Goal: Task Accomplishment & Management: Use online tool/utility

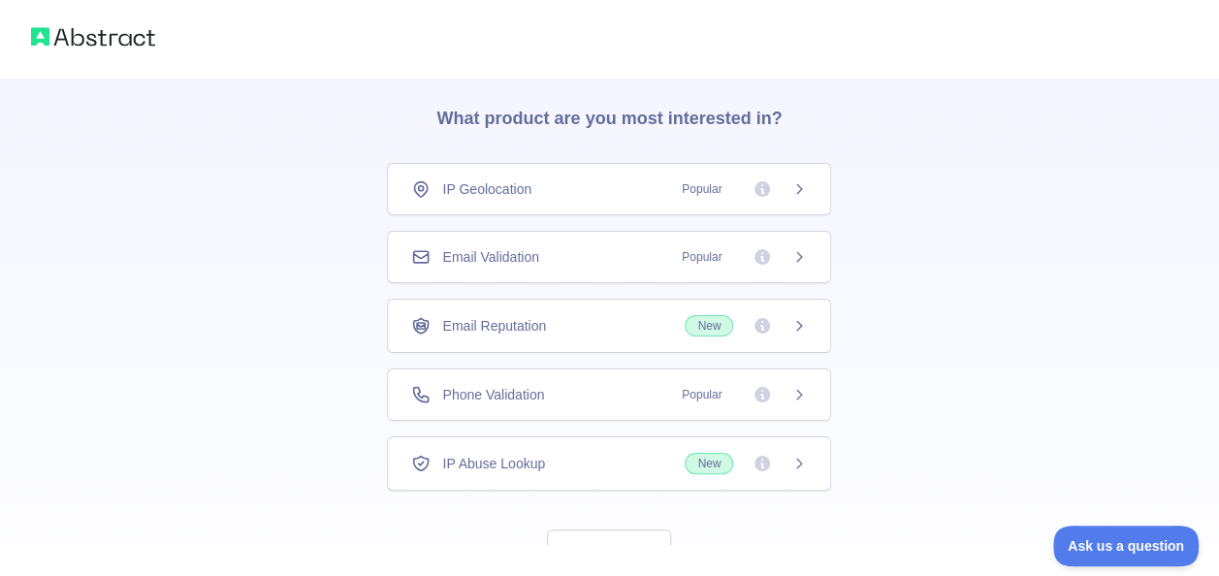
scroll to position [132, 0]
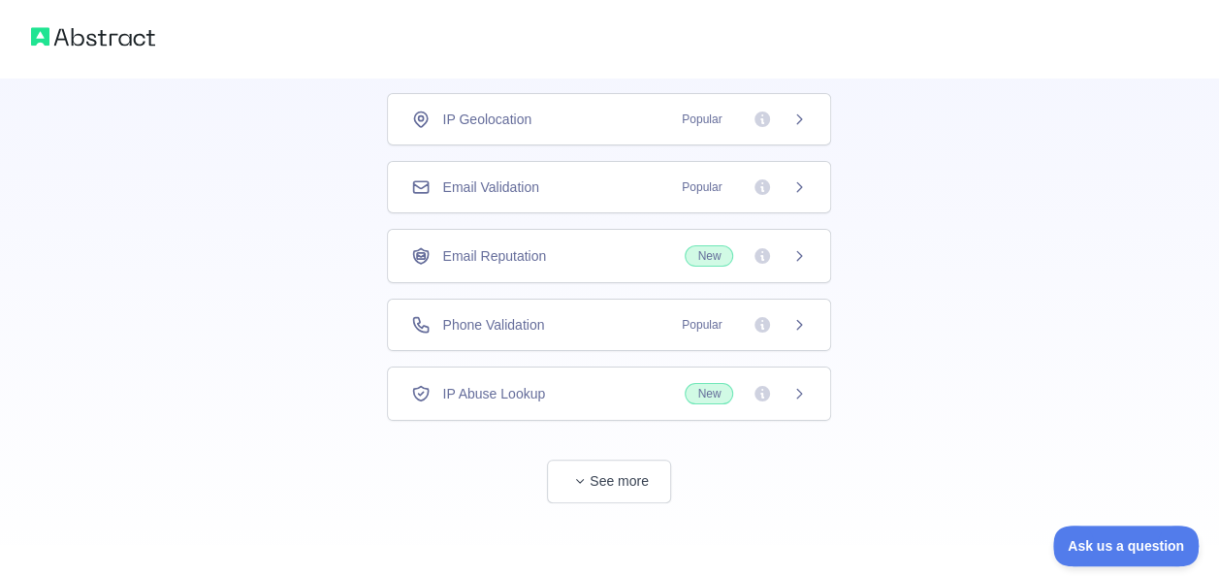
click at [634, 502] on div "👋 Welcome! Please answer the following questions to improve your experience. Wh…" at bounding box center [609, 263] width 548 height 635
click at [638, 485] on button "See more" at bounding box center [609, 482] width 124 height 44
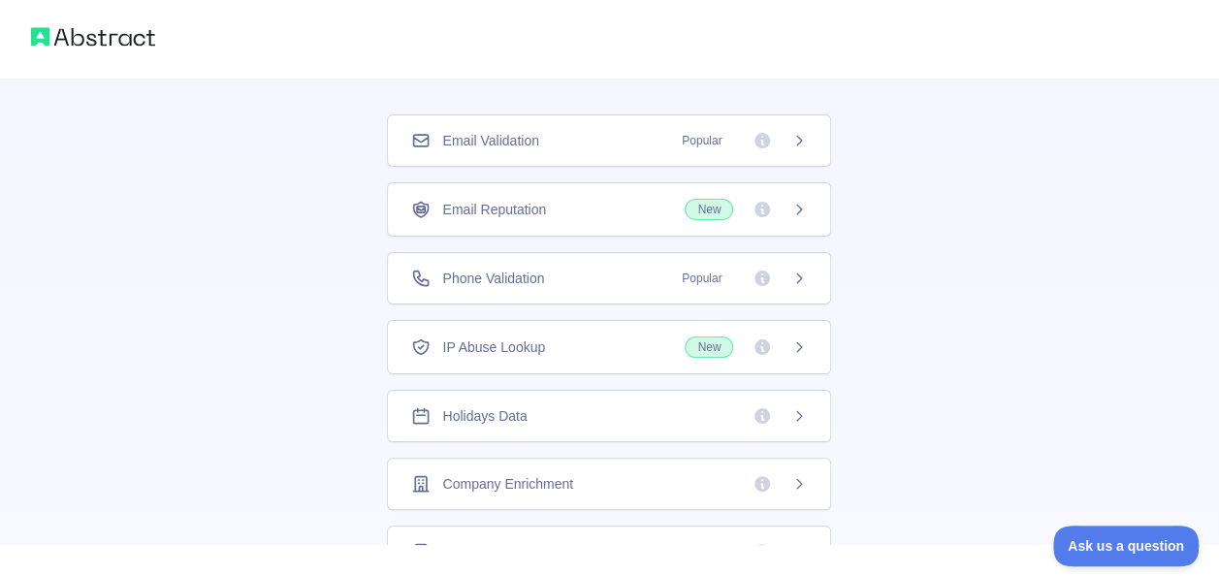
scroll to position [0, 0]
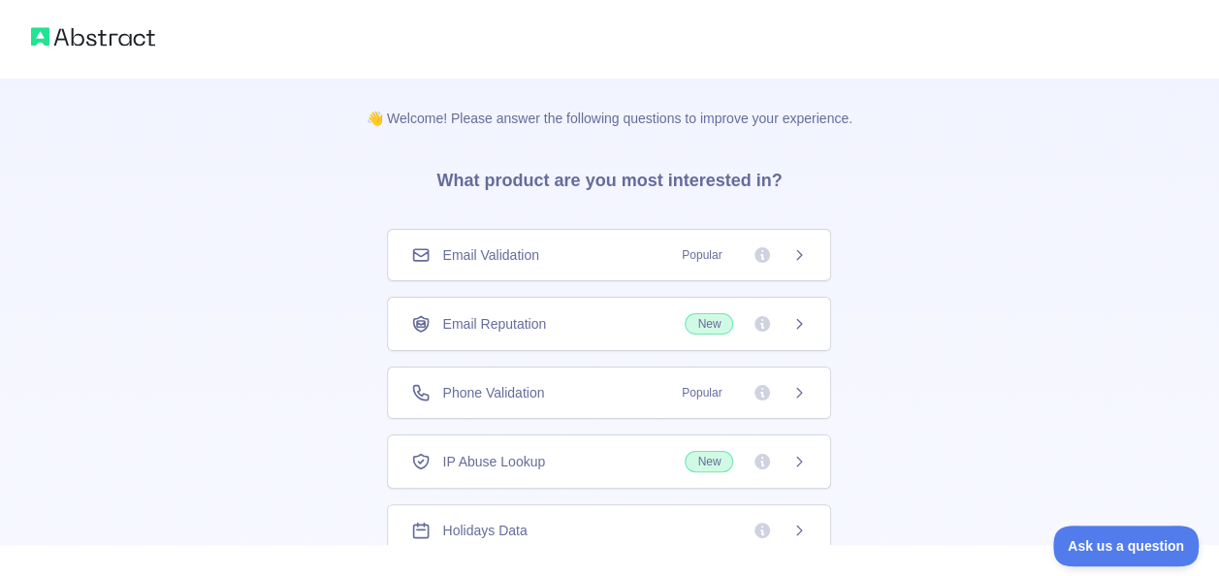
click at [781, 260] on span "Popular" at bounding box center [738, 254] width 137 height 19
click at [729, 372] on div "Phone Validation Popular" at bounding box center [609, 389] width 444 height 52
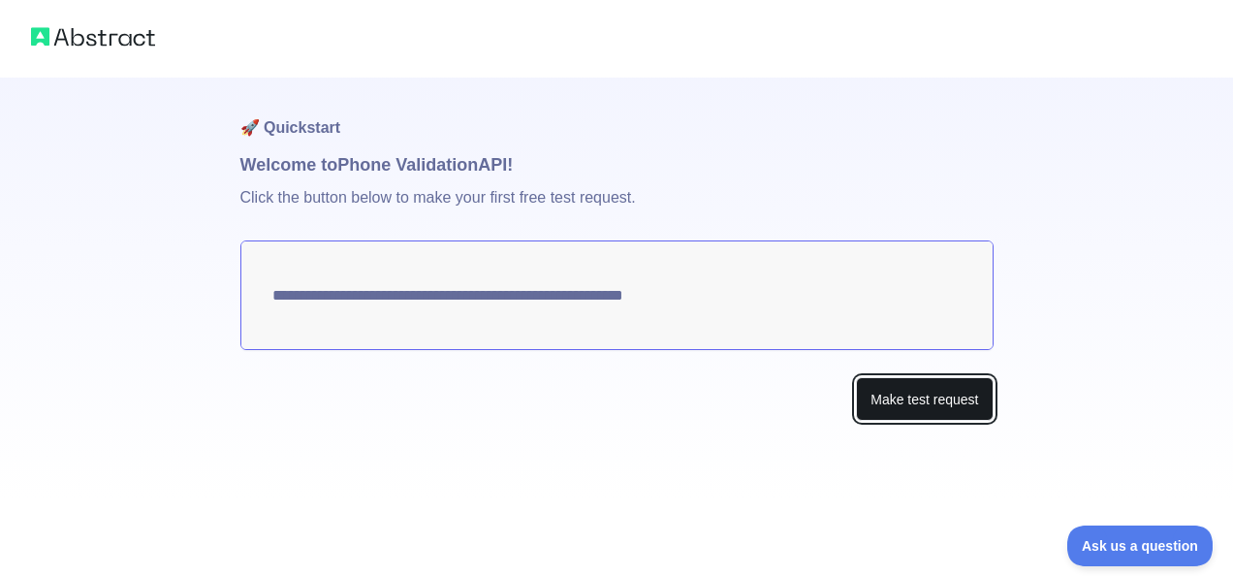
click at [936, 405] on button "Make test request" at bounding box center [924, 399] width 137 height 44
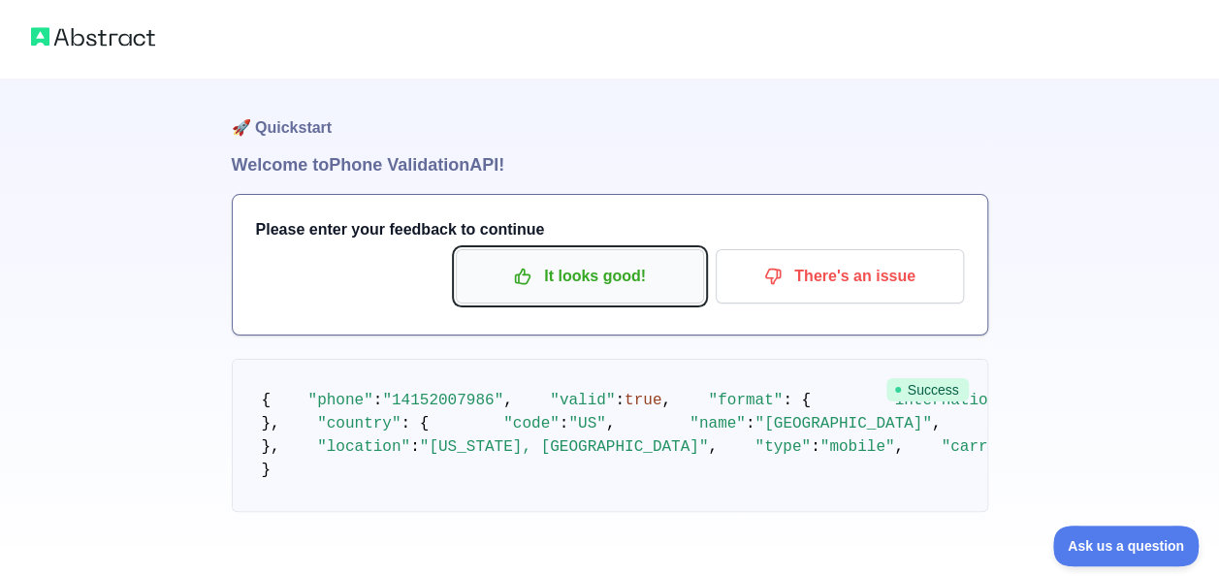
click at [634, 275] on p "It looks good!" at bounding box center [579, 276] width 219 height 33
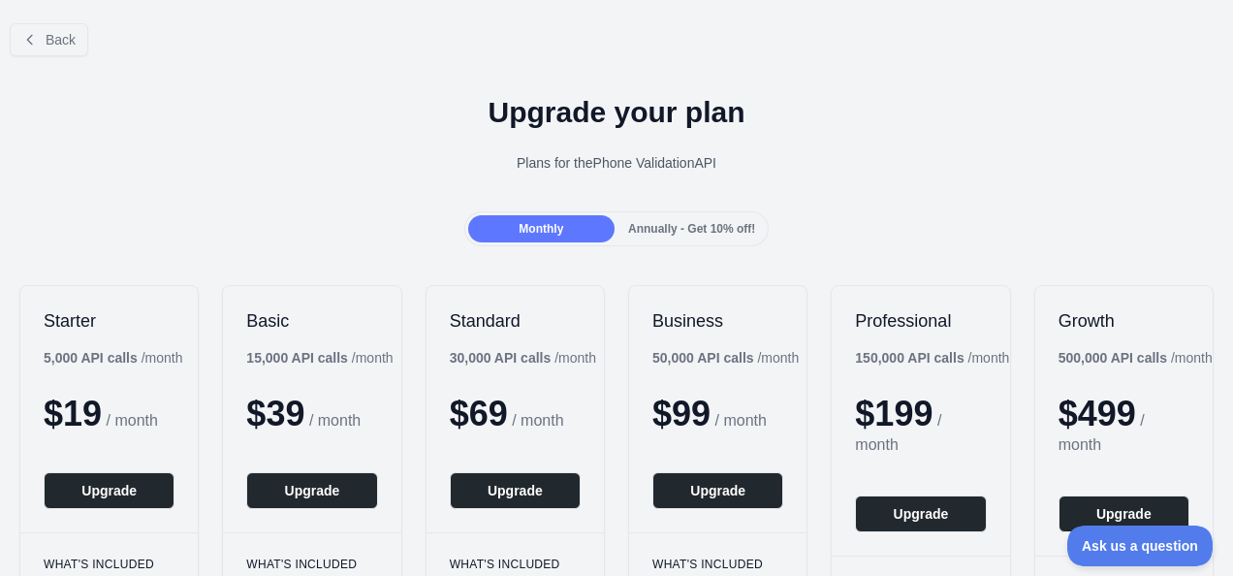
click at [667, 235] on span "Annually - Get 10% off!" at bounding box center [691, 229] width 127 height 14
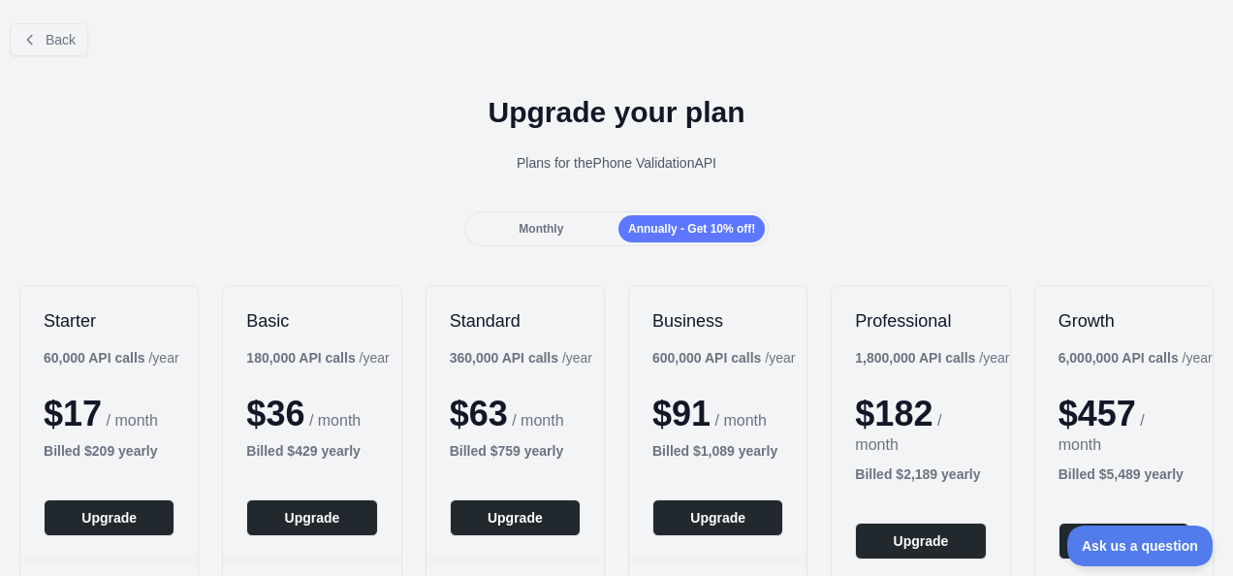
click at [555, 231] on span "Monthly" at bounding box center [541, 229] width 45 height 14
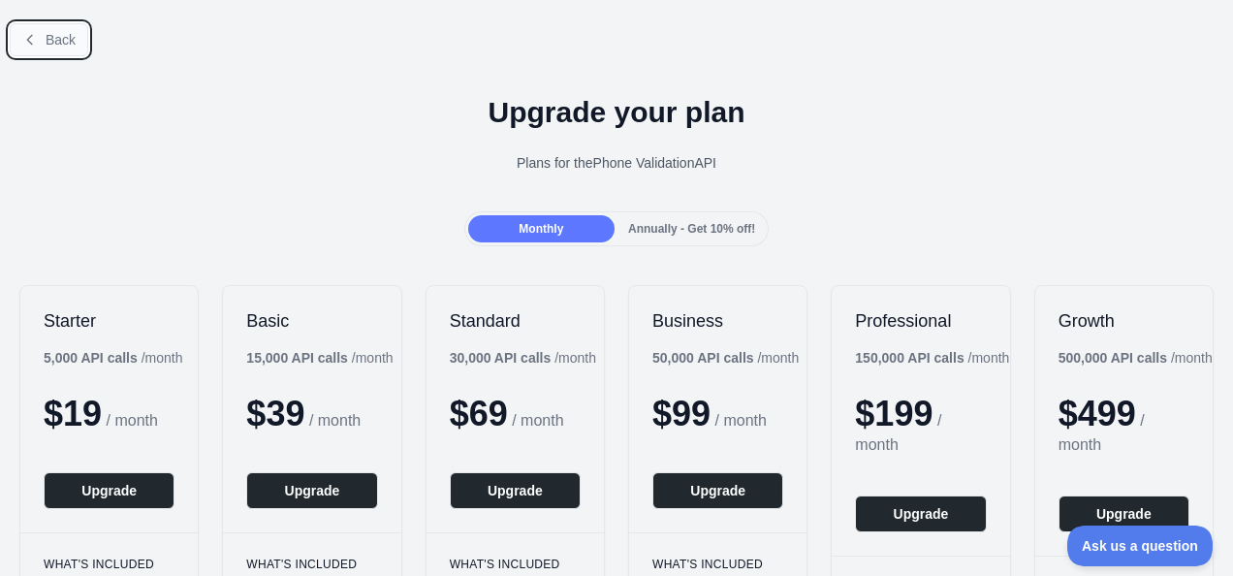
click at [23, 40] on icon at bounding box center [30, 40] width 16 height 16
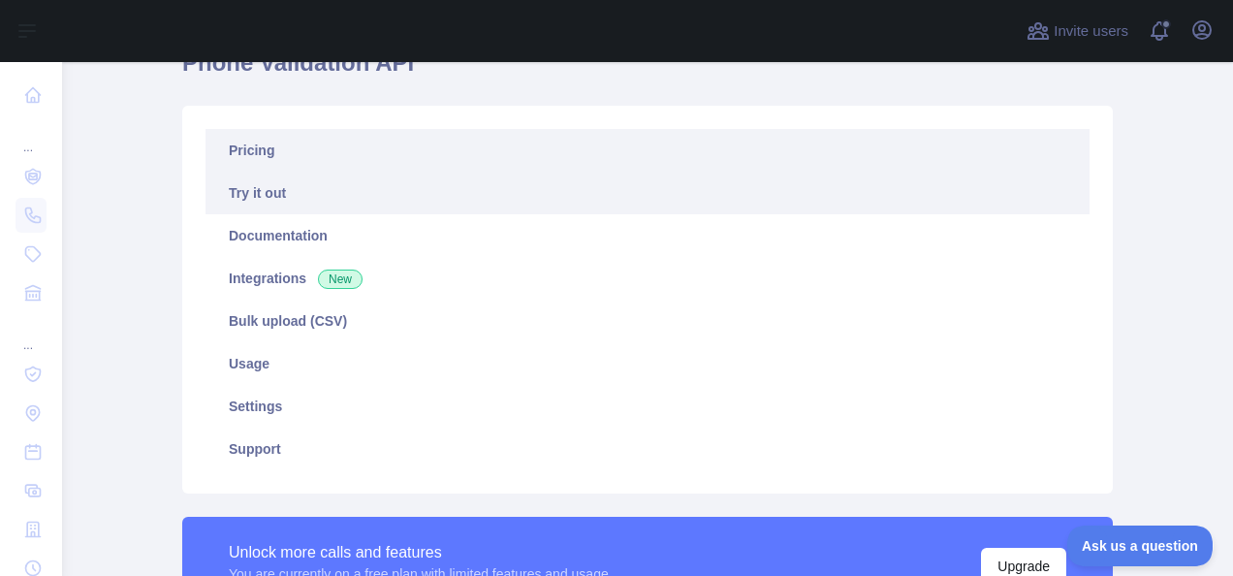
scroll to position [101, 0]
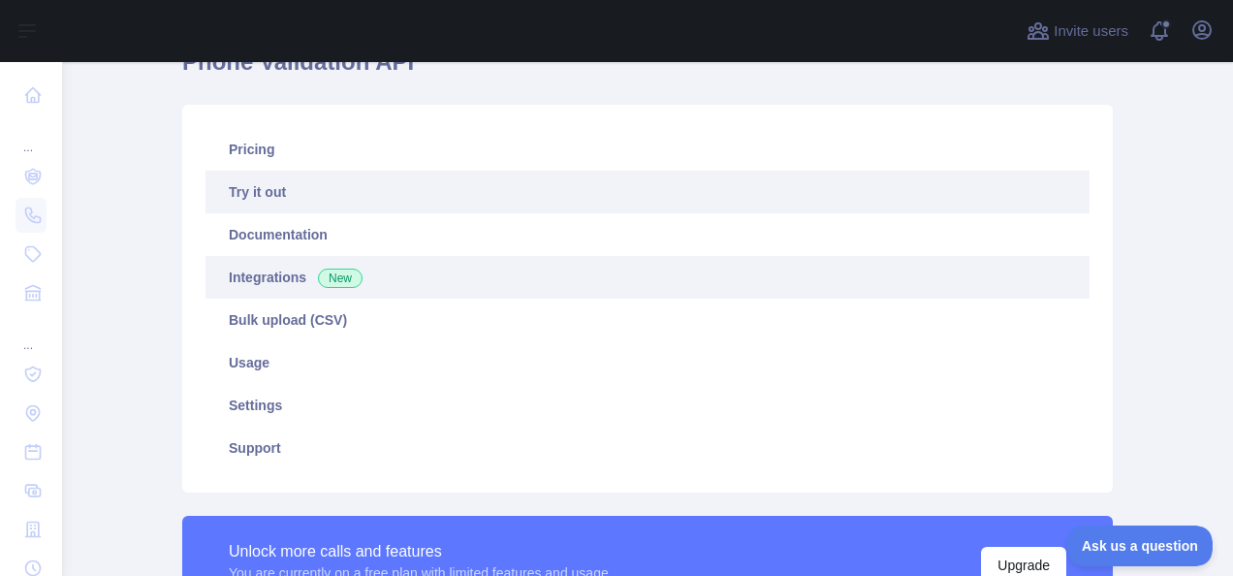
click at [345, 273] on span "New" at bounding box center [340, 278] width 45 height 19
click at [397, 200] on link "Try it out" at bounding box center [648, 192] width 884 height 43
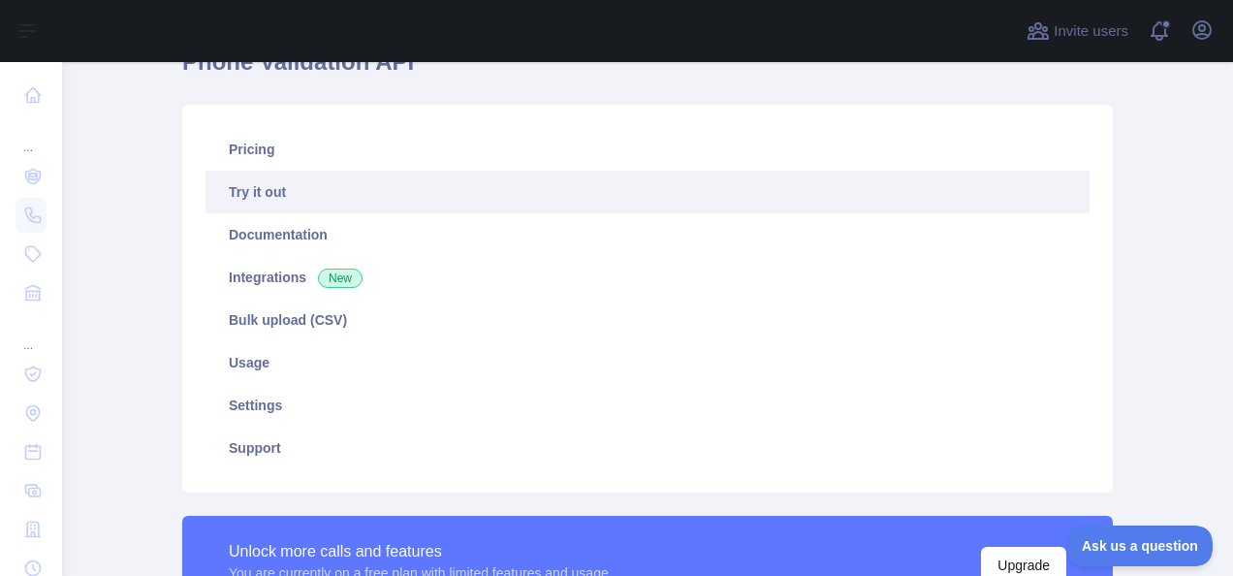
click at [397, 200] on link "Try it out" at bounding box center [648, 192] width 884 height 43
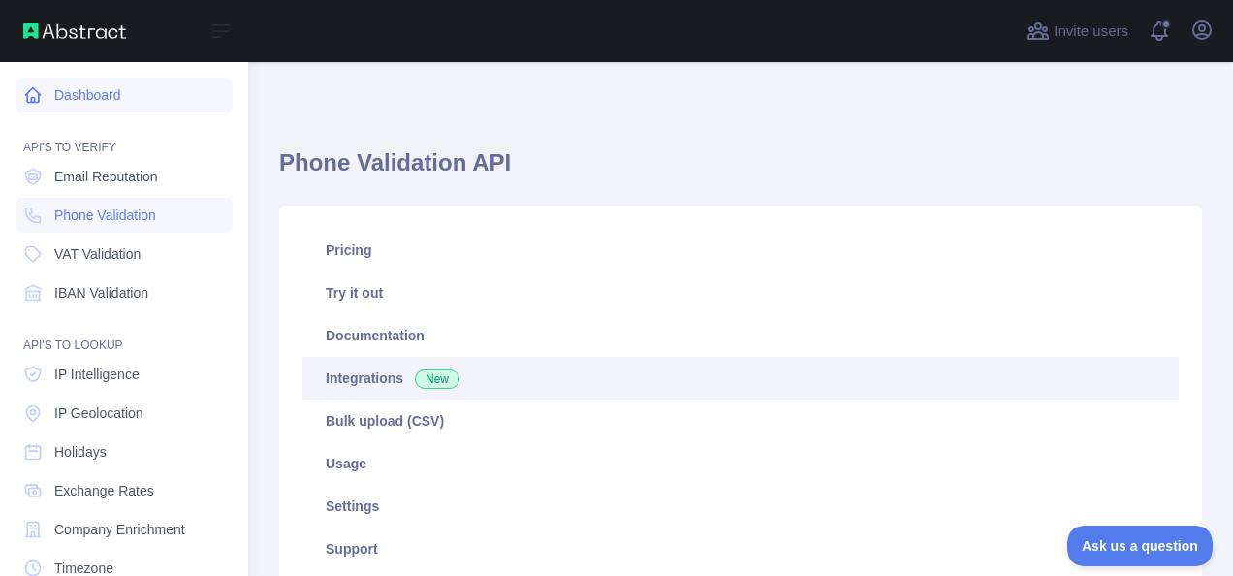
click at [46, 89] on link "Dashboard" at bounding box center [124, 95] width 217 height 35
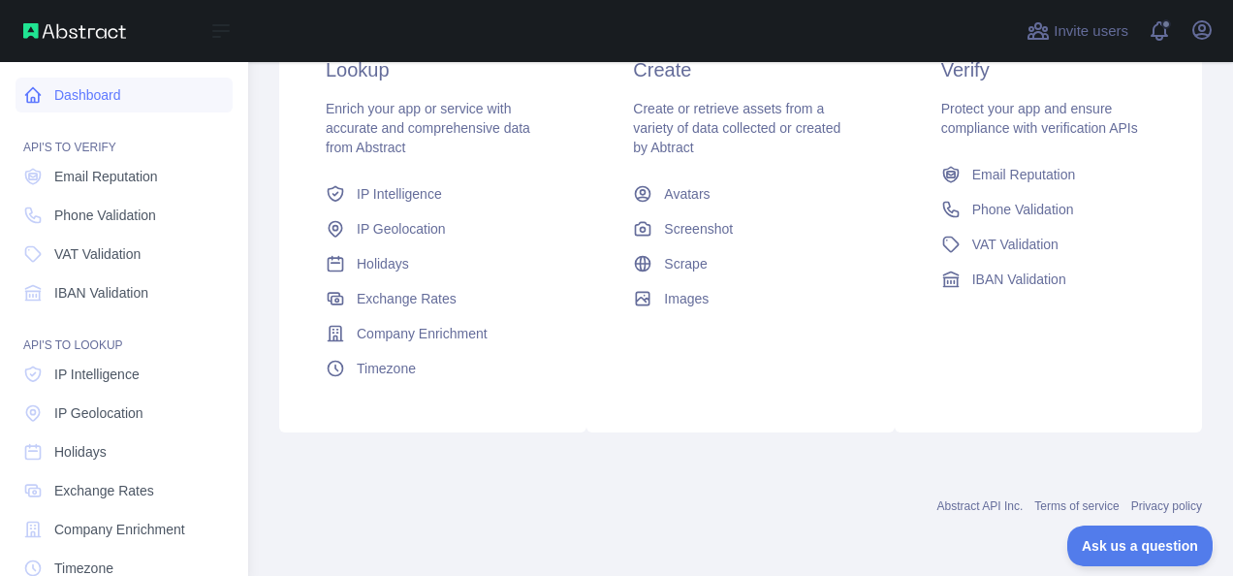
click at [130, 96] on link "Dashboard" at bounding box center [124, 95] width 217 height 35
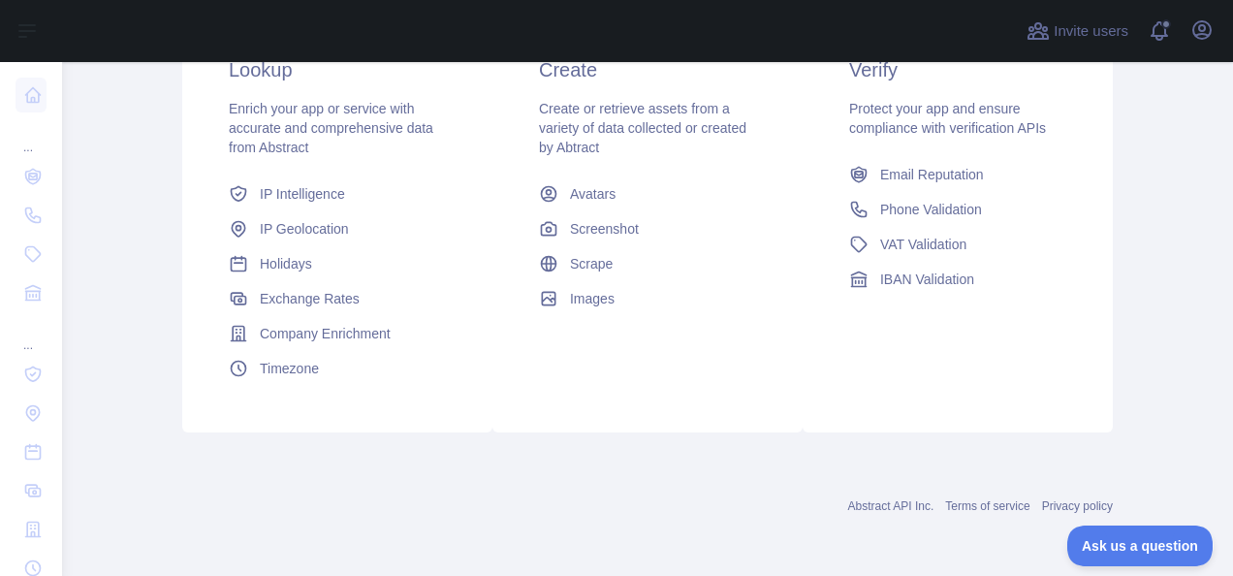
scroll to position [333, 0]
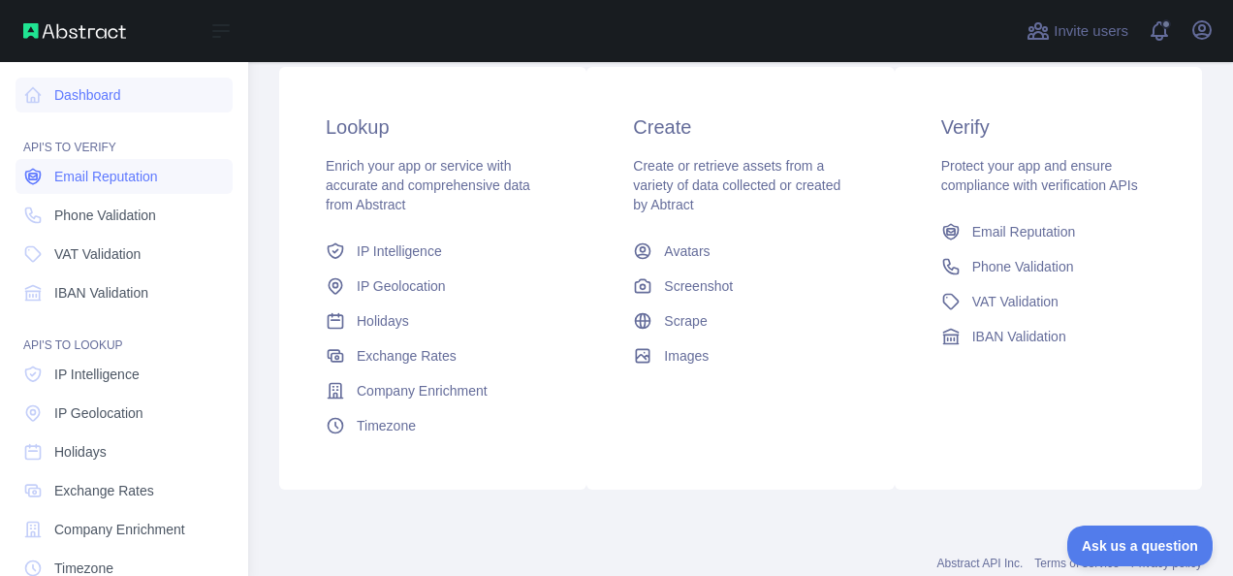
click at [97, 174] on span "Email Reputation" at bounding box center [106, 176] width 104 height 19
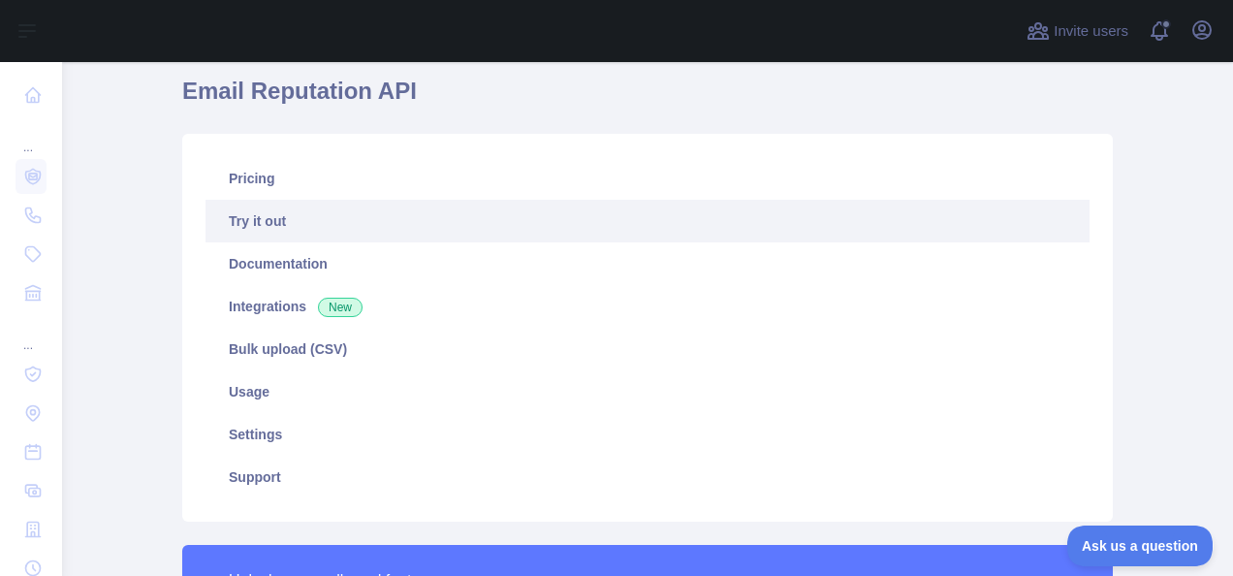
scroll to position [71, 0]
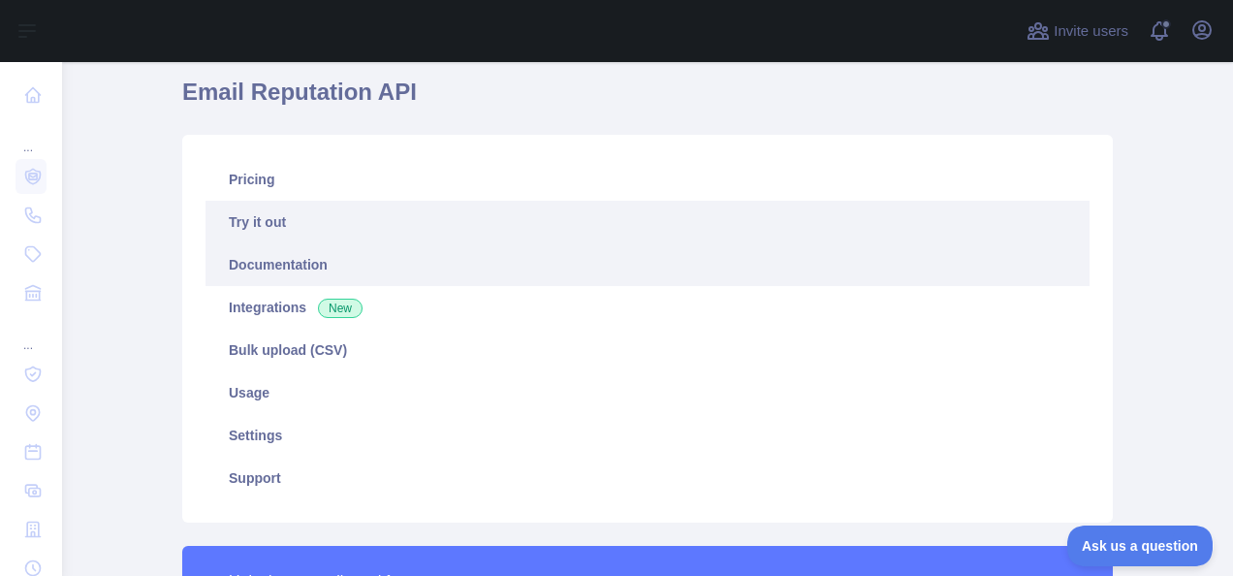
click at [316, 267] on link "Documentation" at bounding box center [648, 264] width 884 height 43
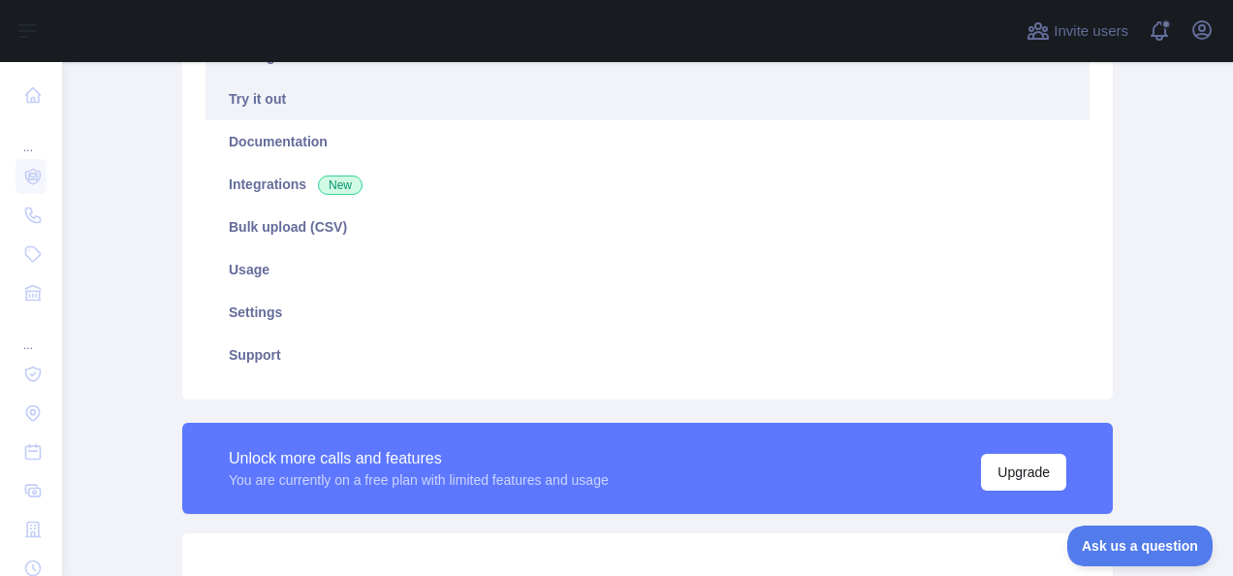
scroll to position [197, 0]
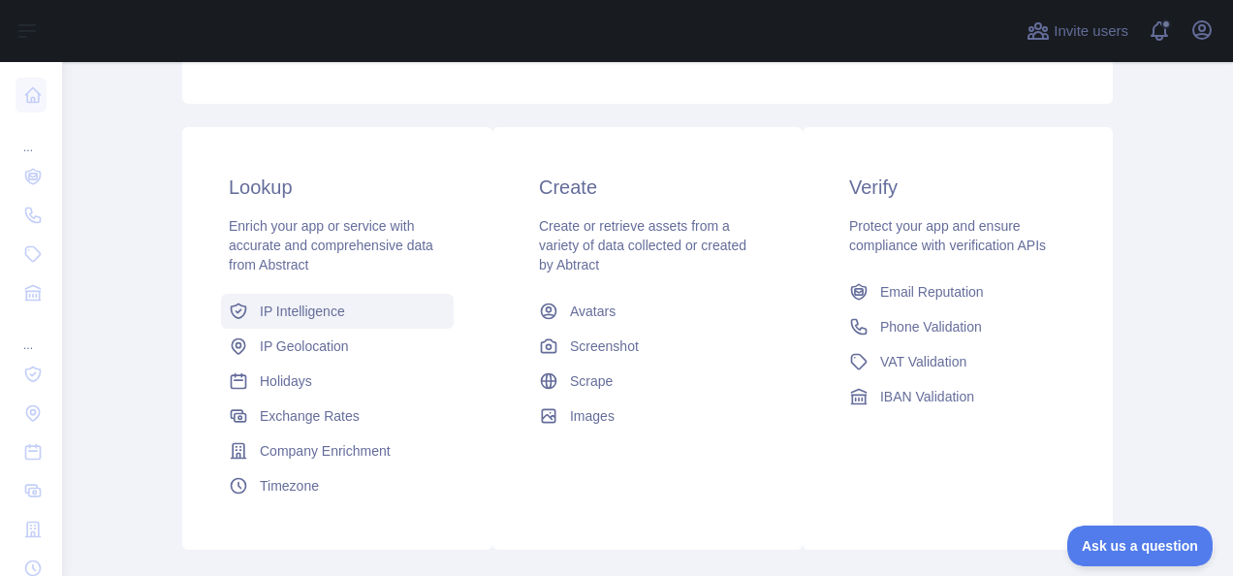
scroll to position [280, 0]
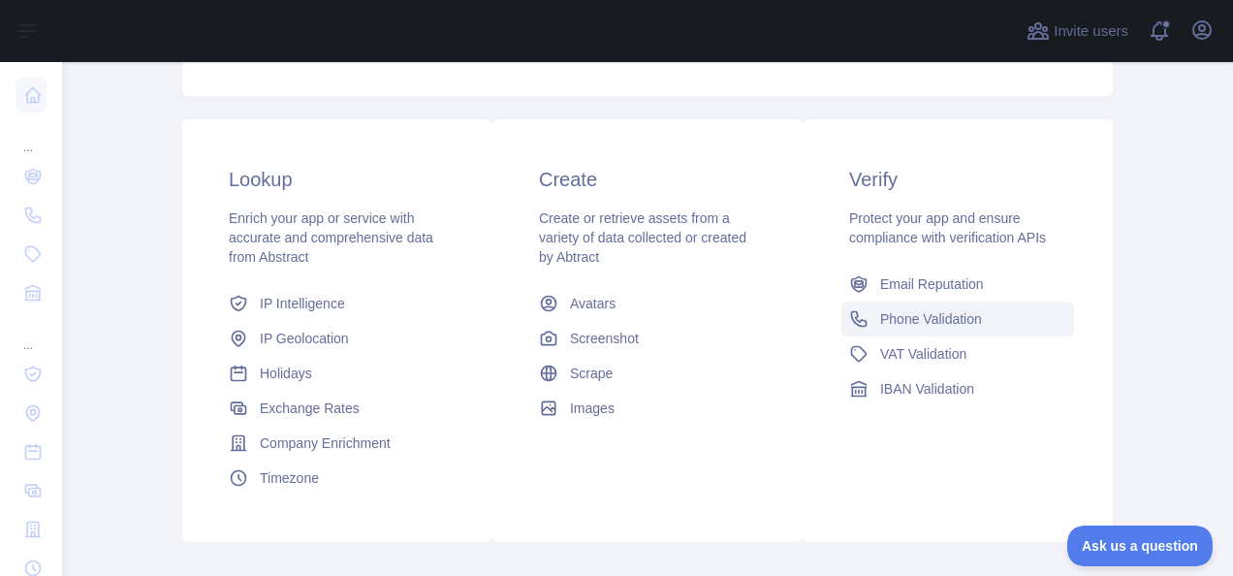
click at [923, 308] on link "Phone Validation" at bounding box center [957, 318] width 233 height 35
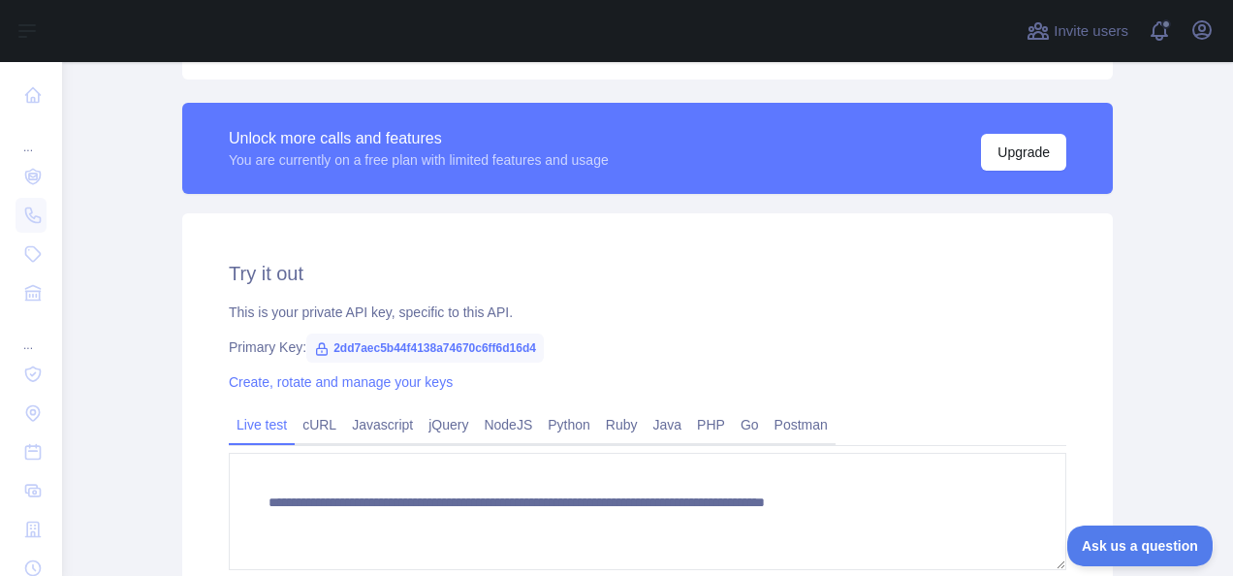
scroll to position [544, 0]
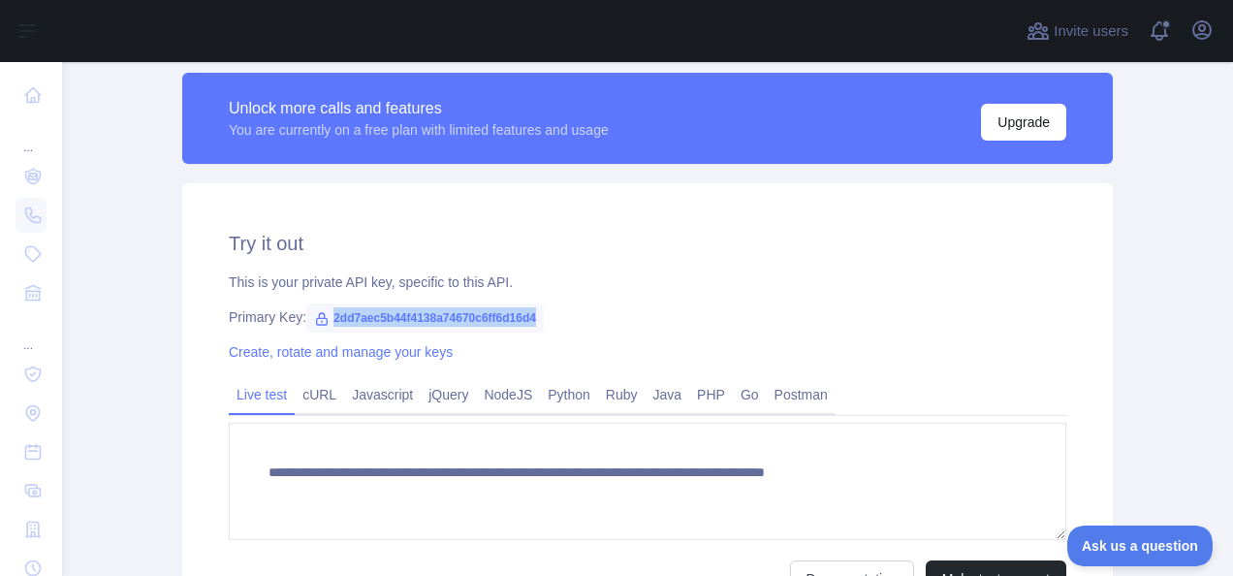
drag, startPoint x: 532, startPoint y: 314, endPoint x: 321, endPoint y: 324, distance: 211.6
click at [321, 324] on span "2dd7aec5b44f4138a74670c6ff6d16d4" at bounding box center [425, 317] width 238 height 29
copy span "2dd7aec5b44f4138a74670c6ff6d16d4"
